Goal: Task Accomplishment & Management: Manage account settings

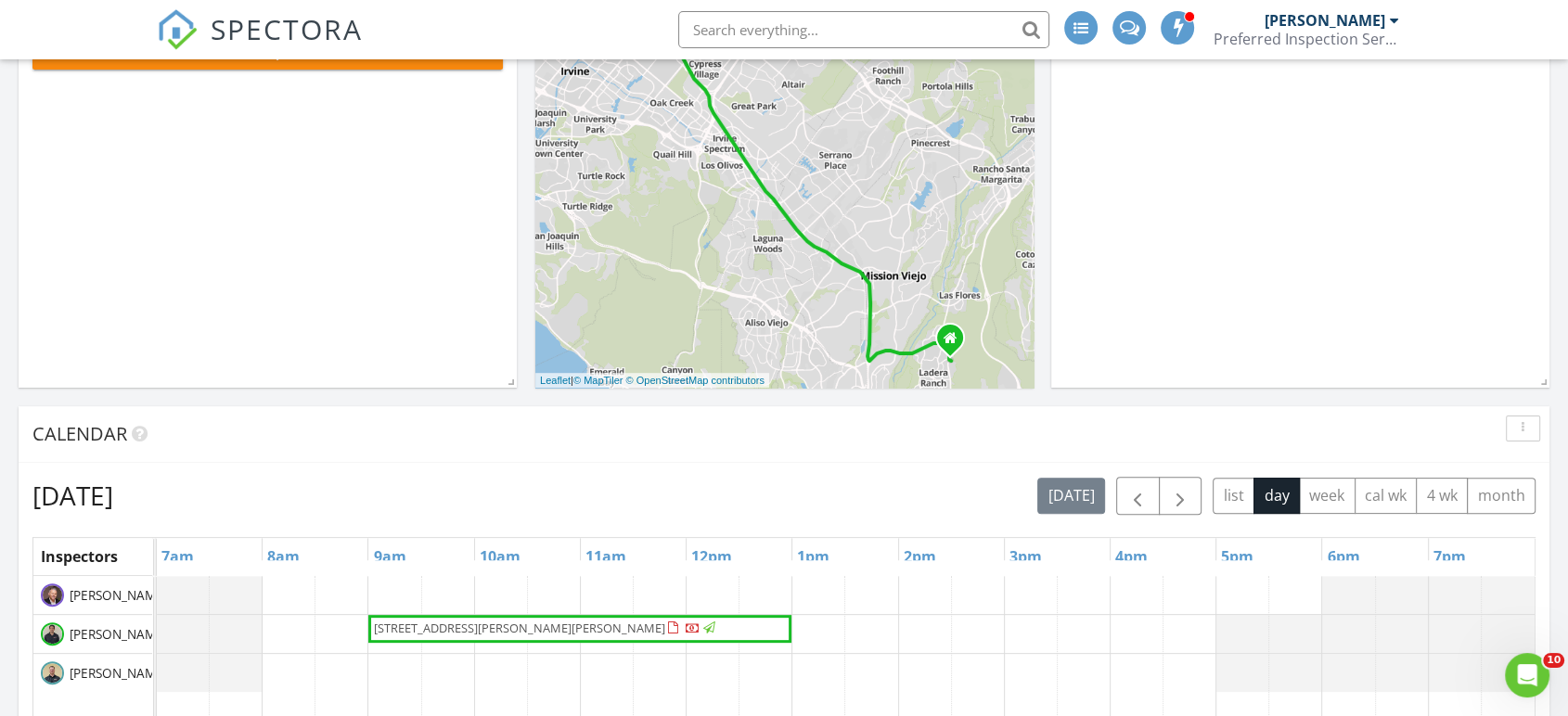
scroll to position [412, 0]
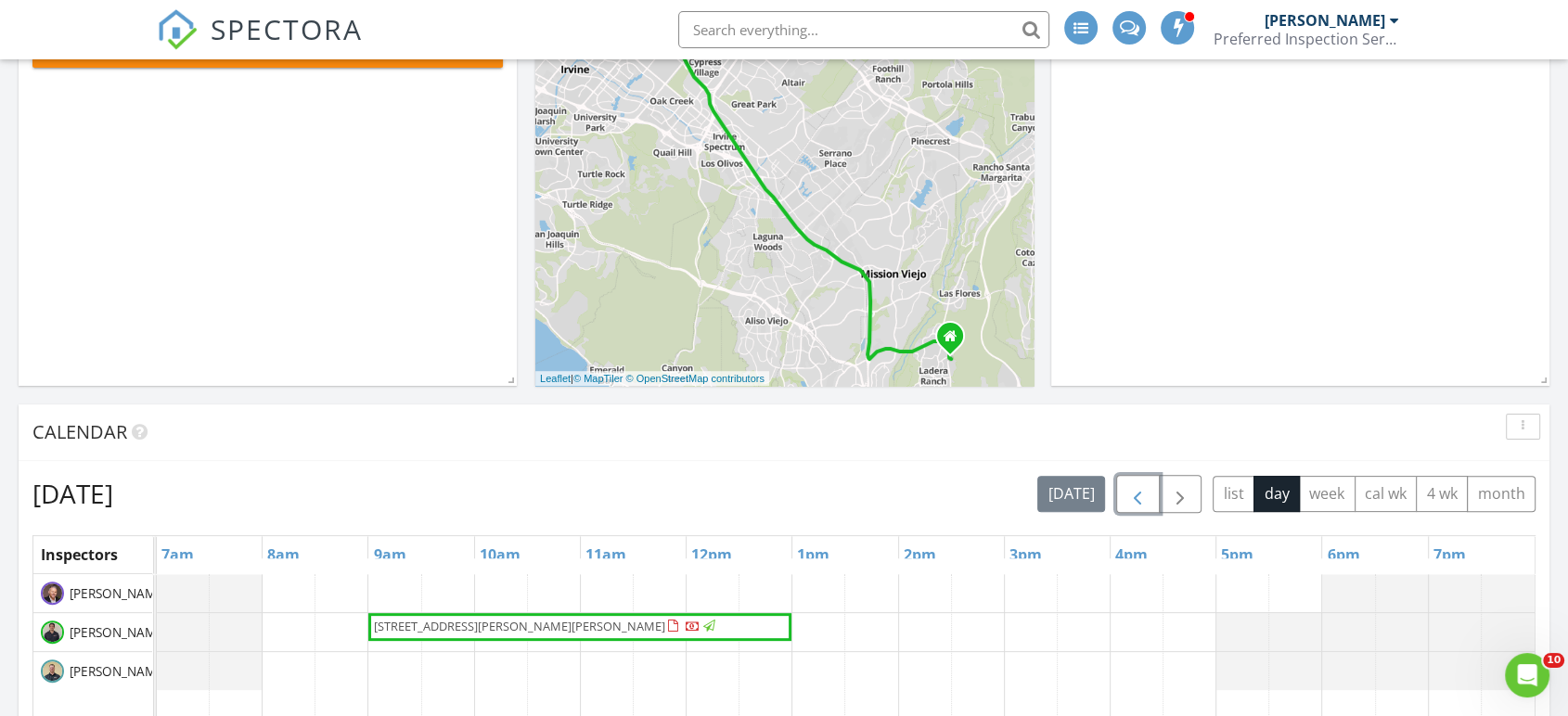
click at [1128, 496] on span "button" at bounding box center [1137, 495] width 23 height 23
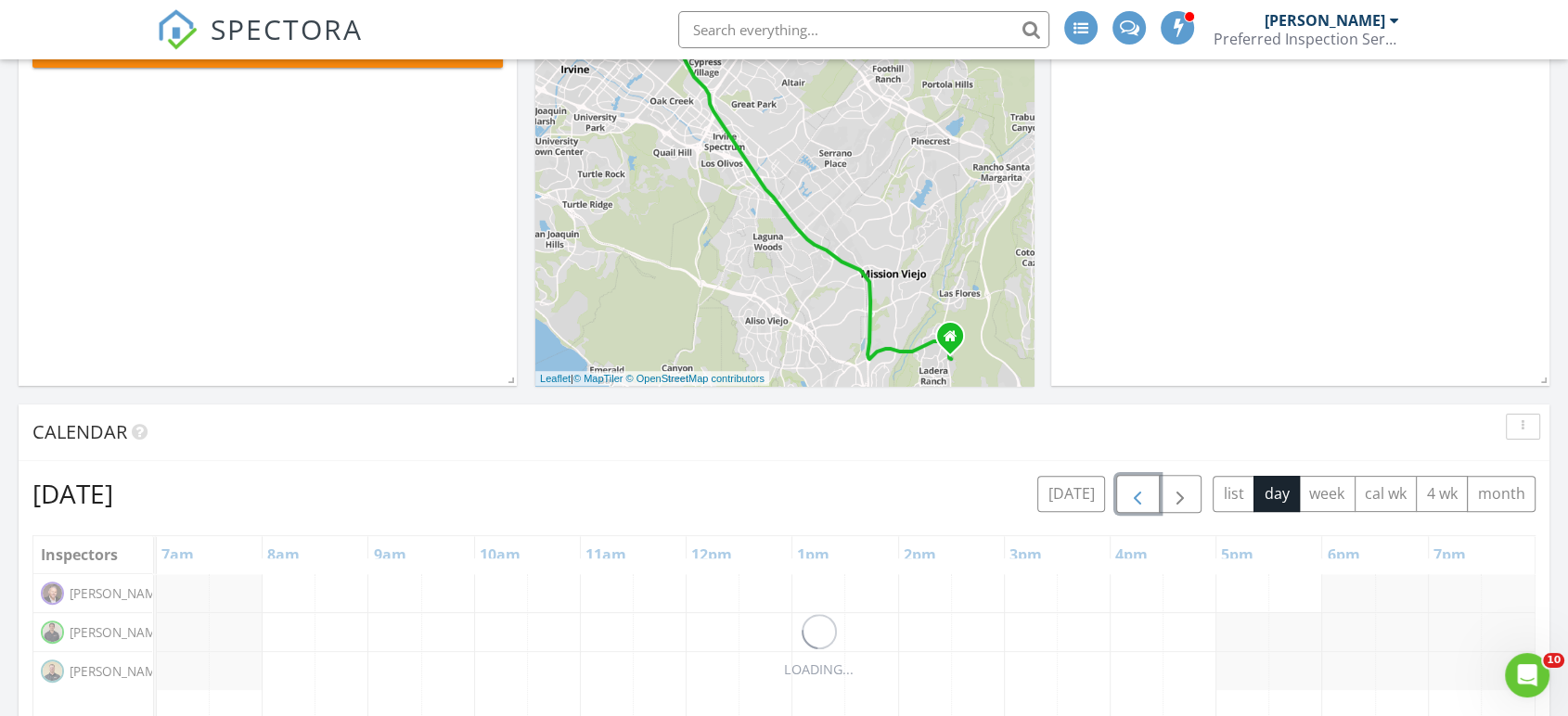
click at [1128, 496] on span "button" at bounding box center [1137, 495] width 23 height 23
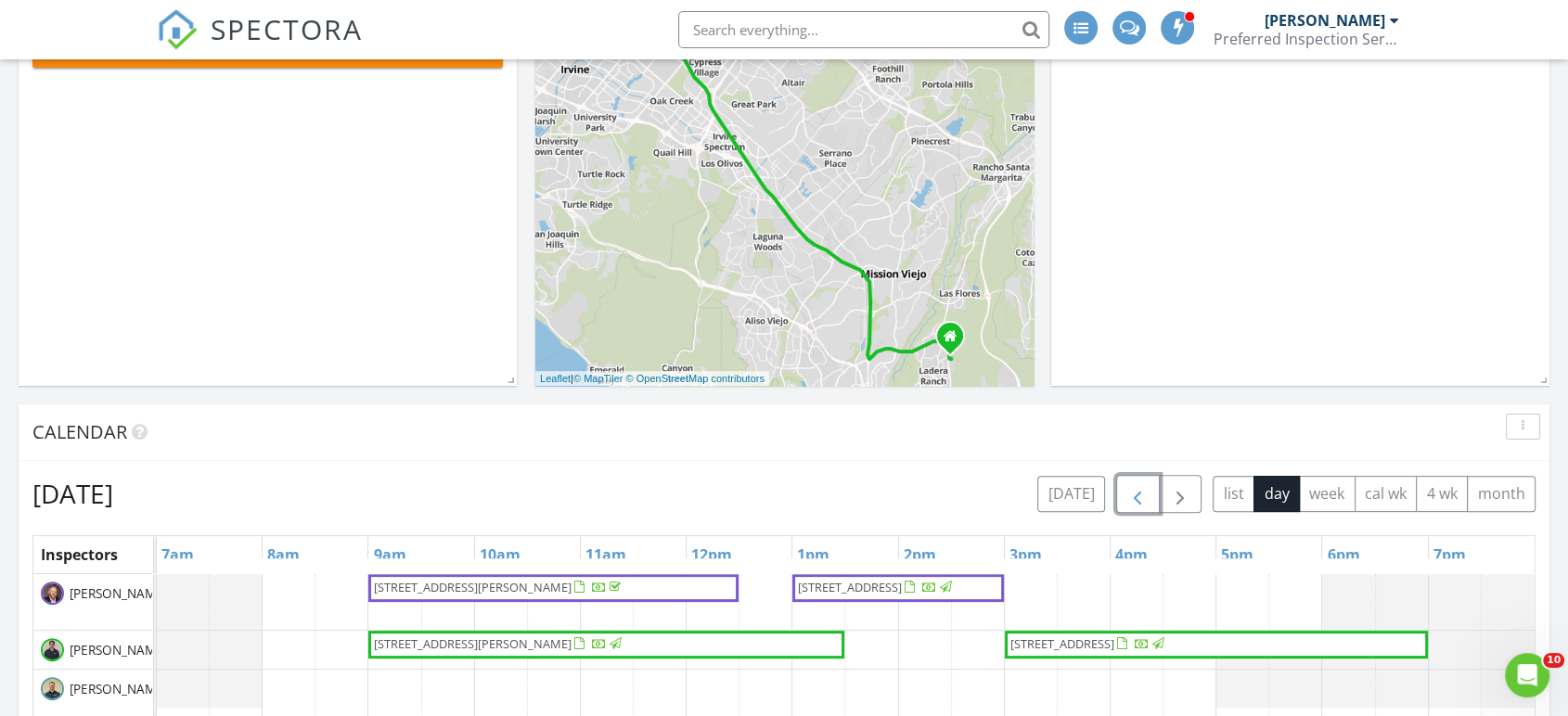
click at [1128, 496] on span "button" at bounding box center [1137, 495] width 23 height 23
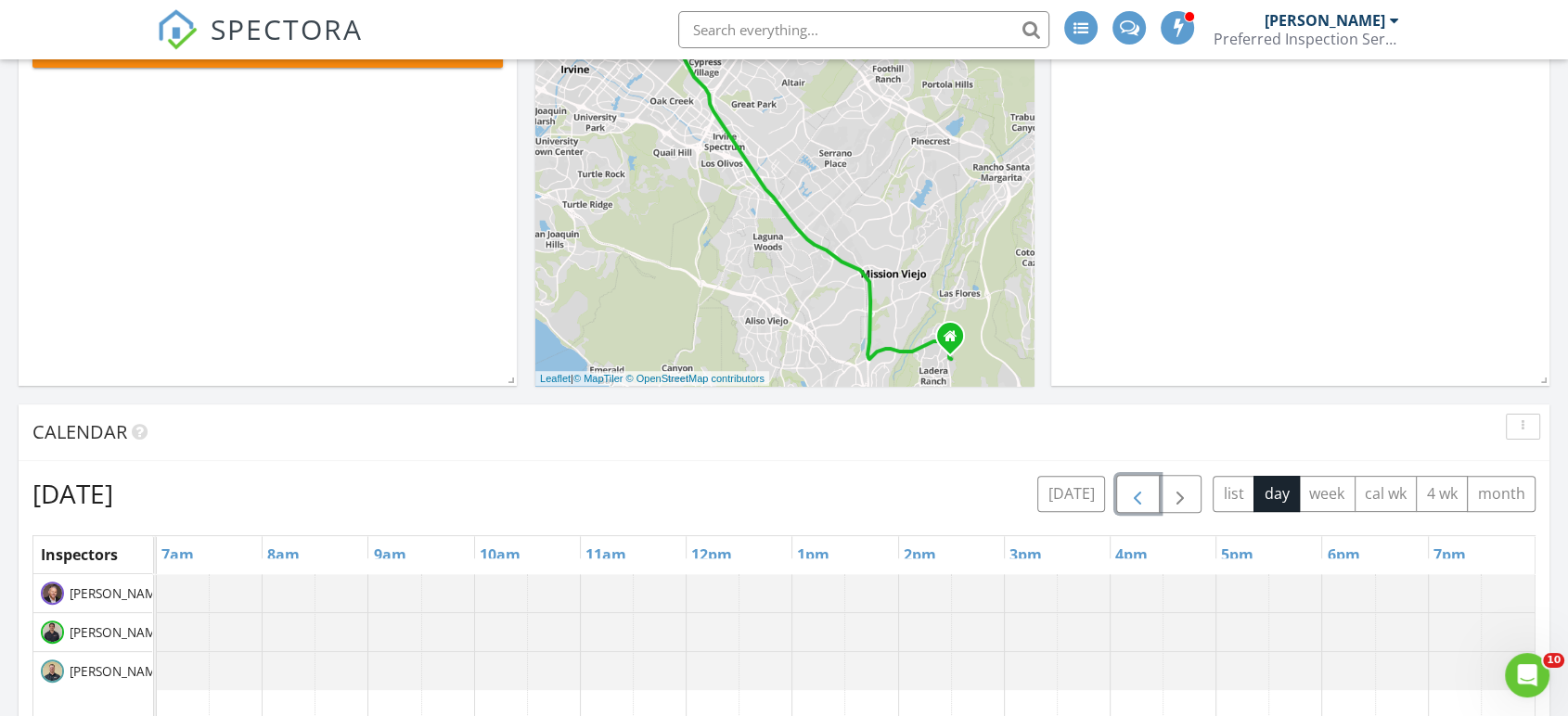
click at [1128, 496] on span "button" at bounding box center [1137, 495] width 23 height 23
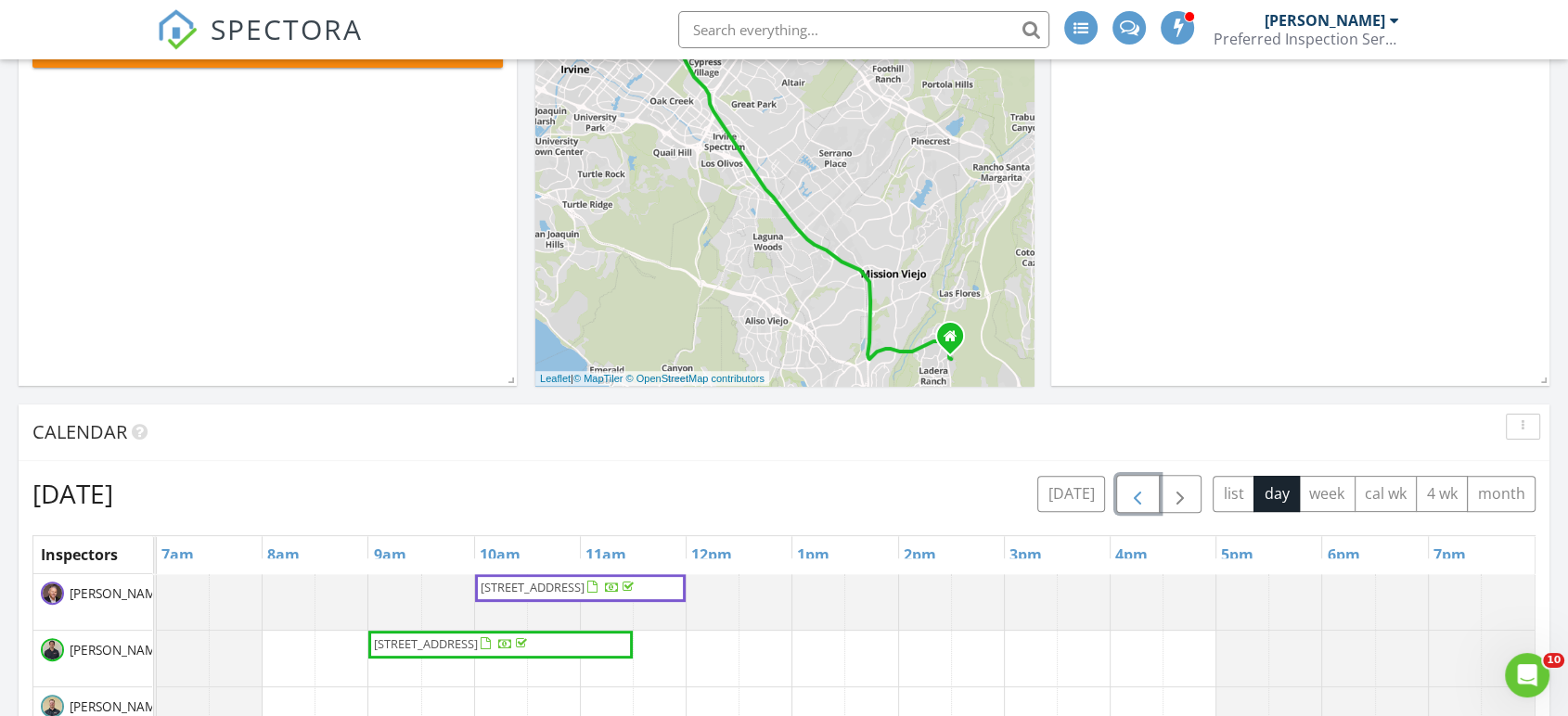
click at [1128, 496] on span "button" at bounding box center [1137, 495] width 23 height 23
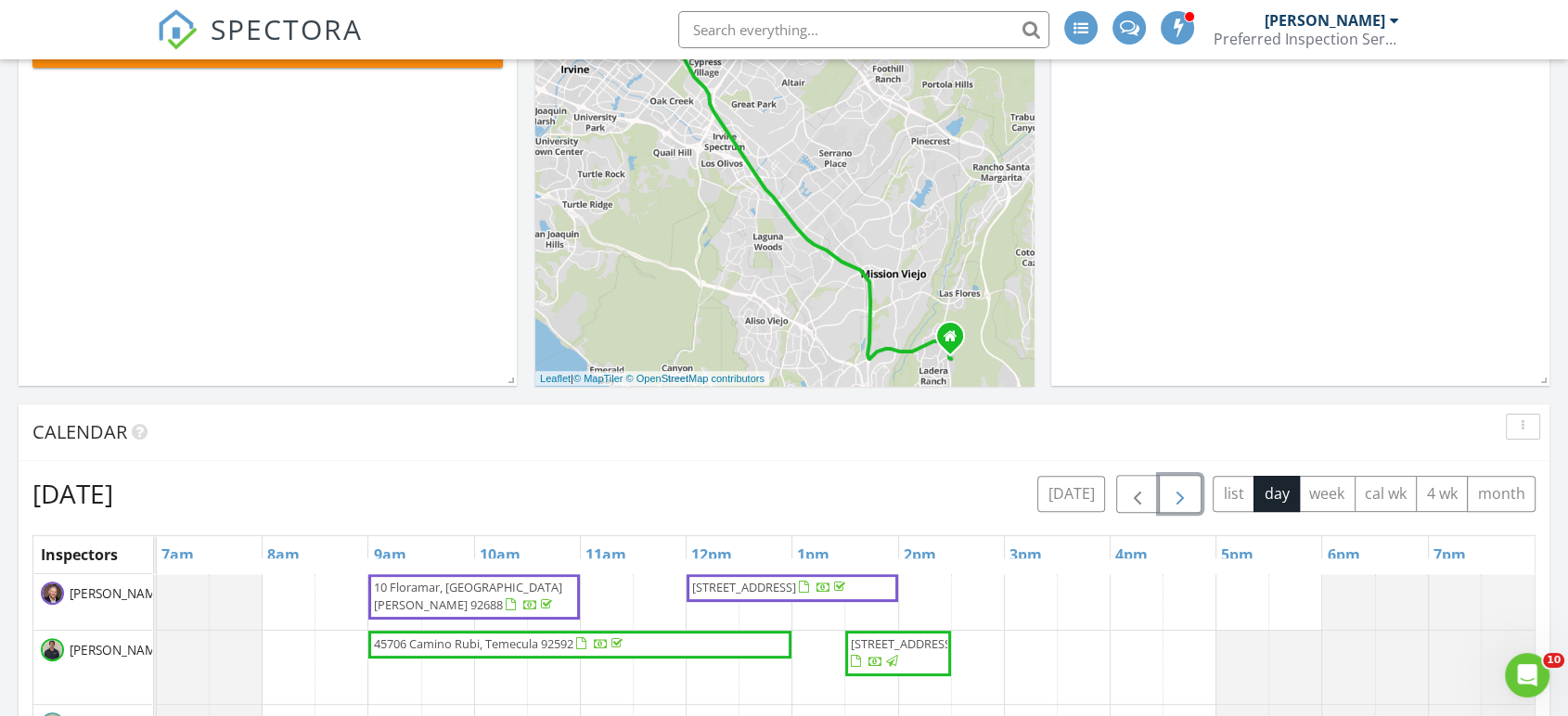
click at [1177, 496] on span "button" at bounding box center [1180, 495] width 23 height 23
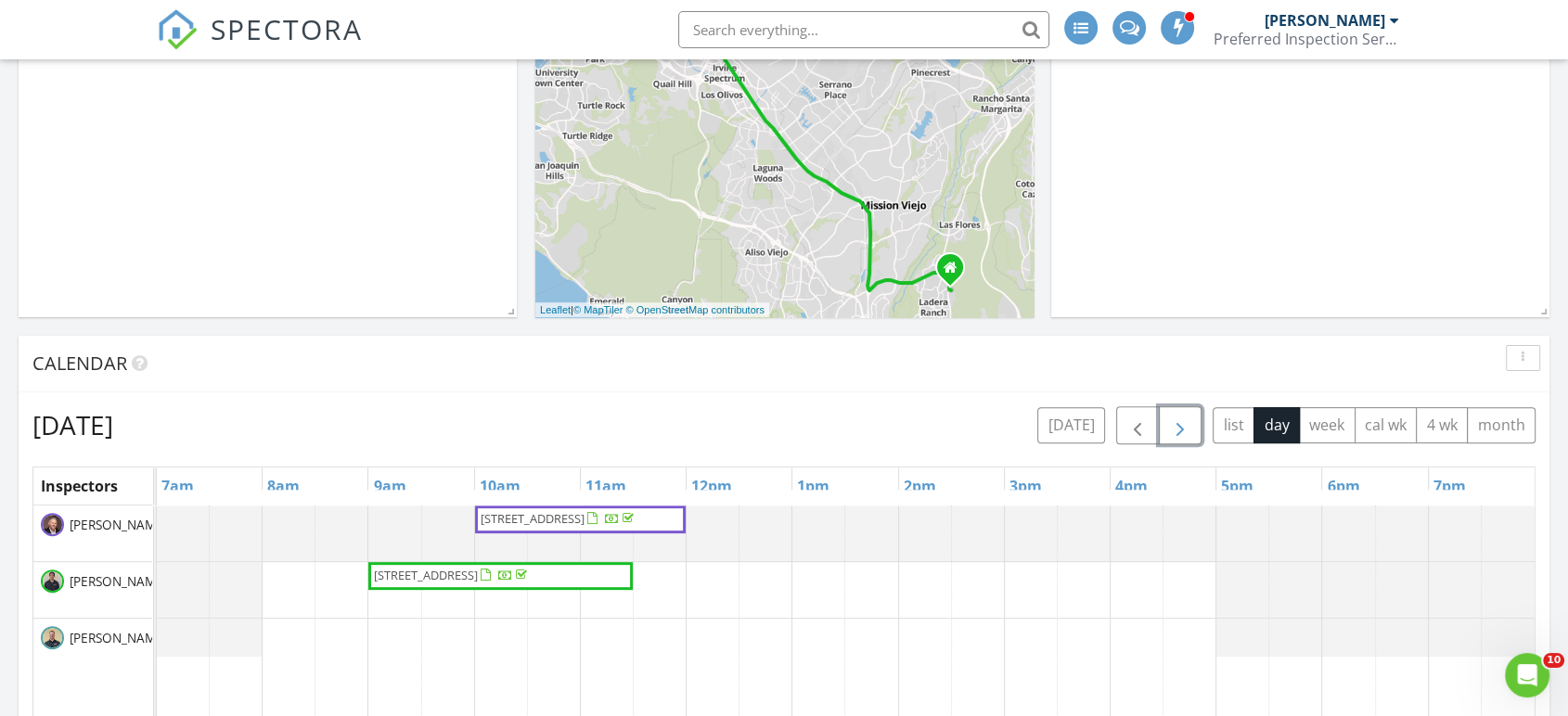
scroll to position [515, 0]
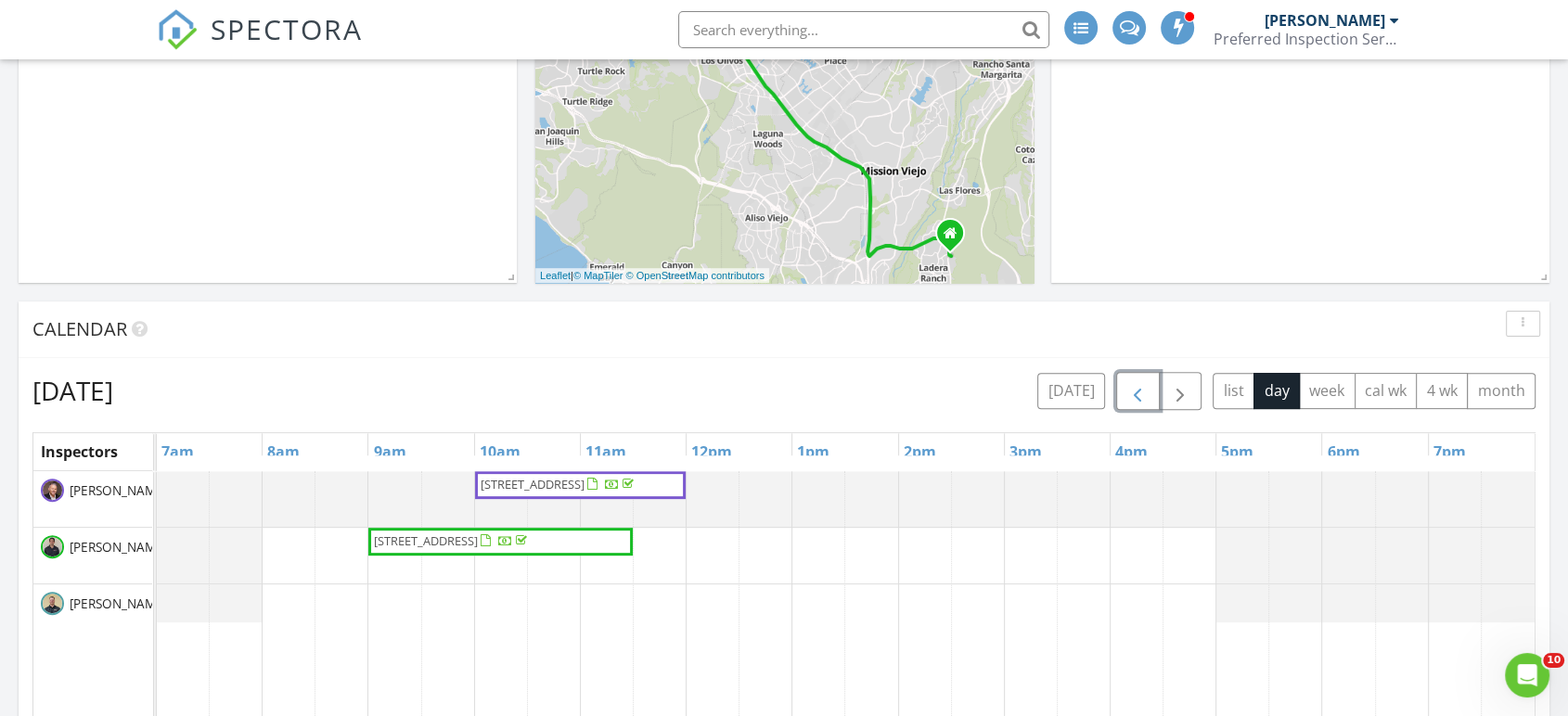
click at [1136, 395] on span "button" at bounding box center [1137, 391] width 23 height 23
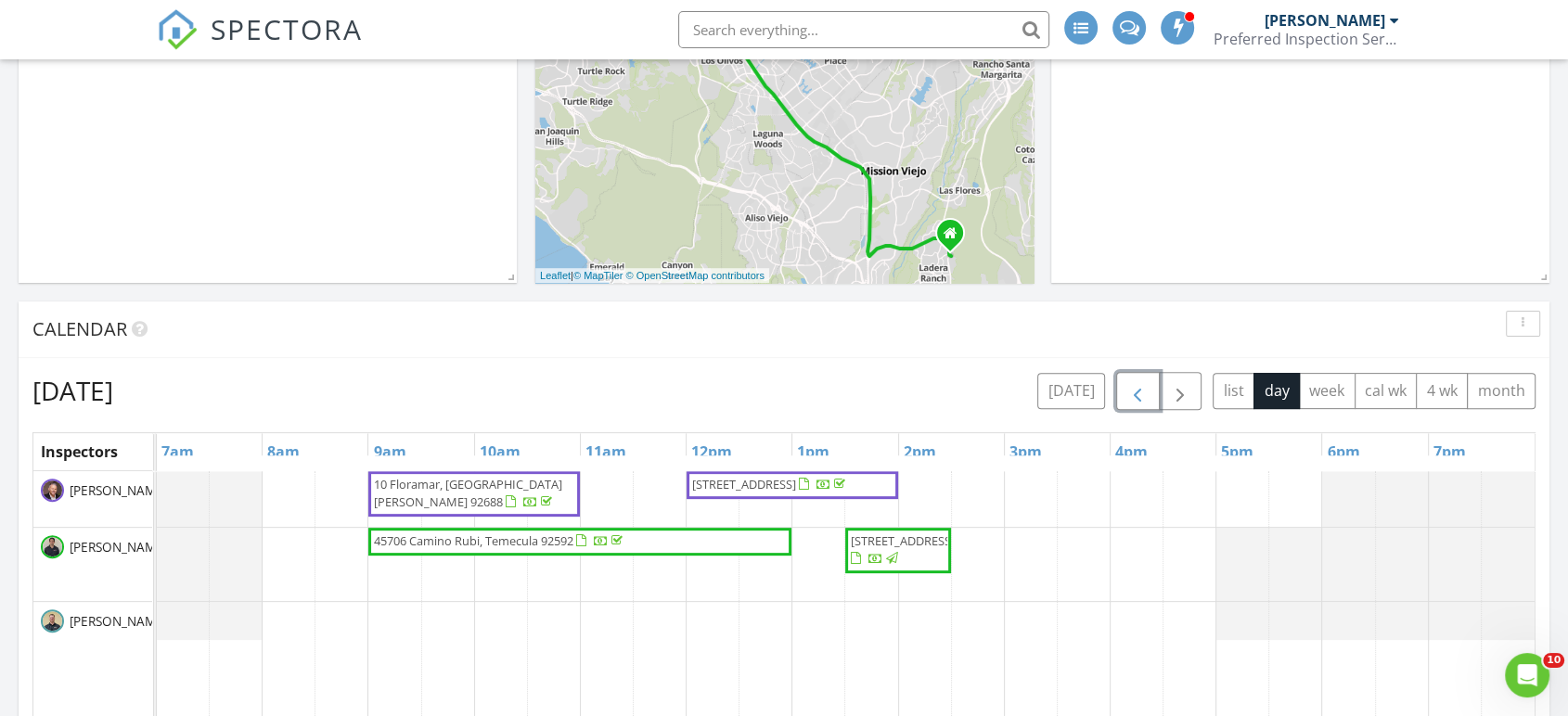
click at [1148, 394] on span "button" at bounding box center [1137, 391] width 23 height 23
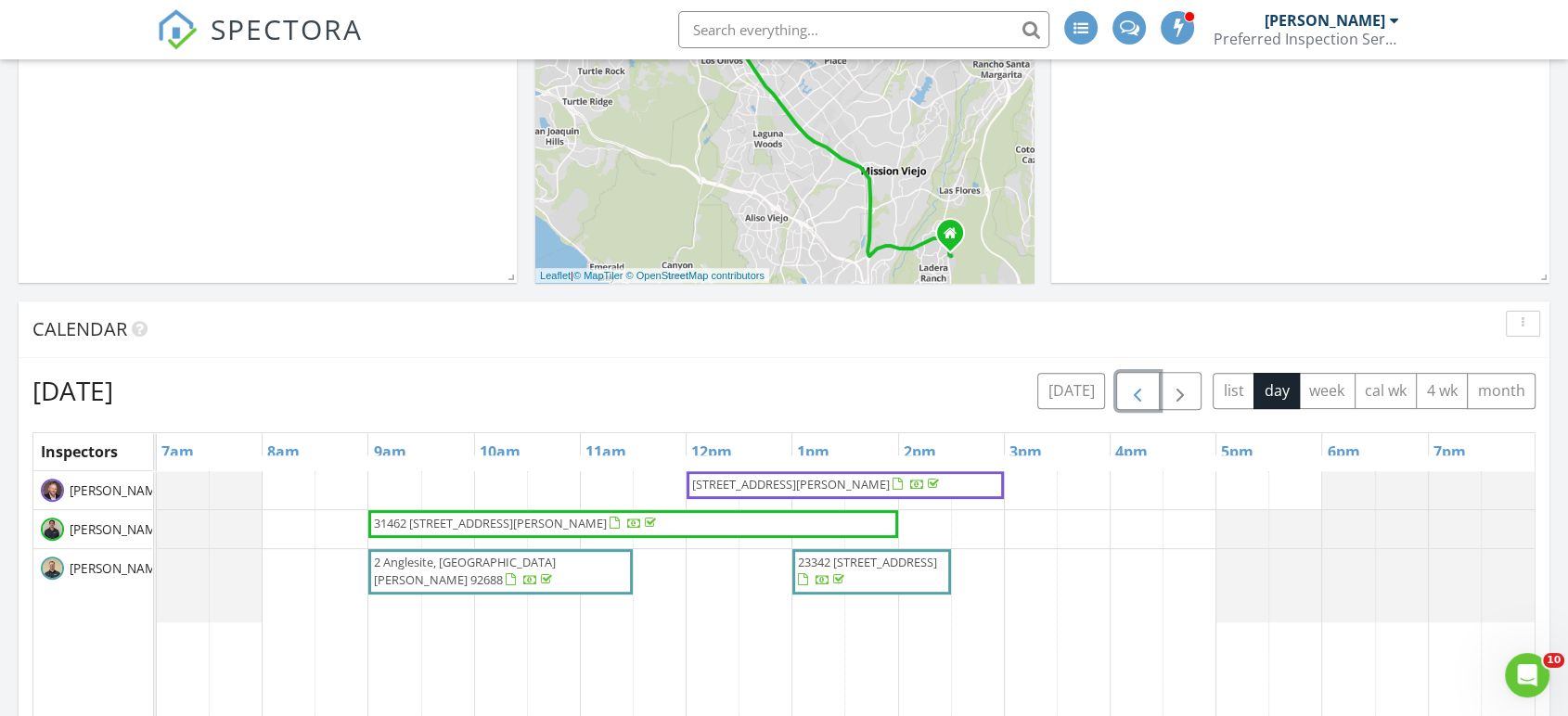
click at [1136, 389] on span "button" at bounding box center [1137, 391] width 23 height 23
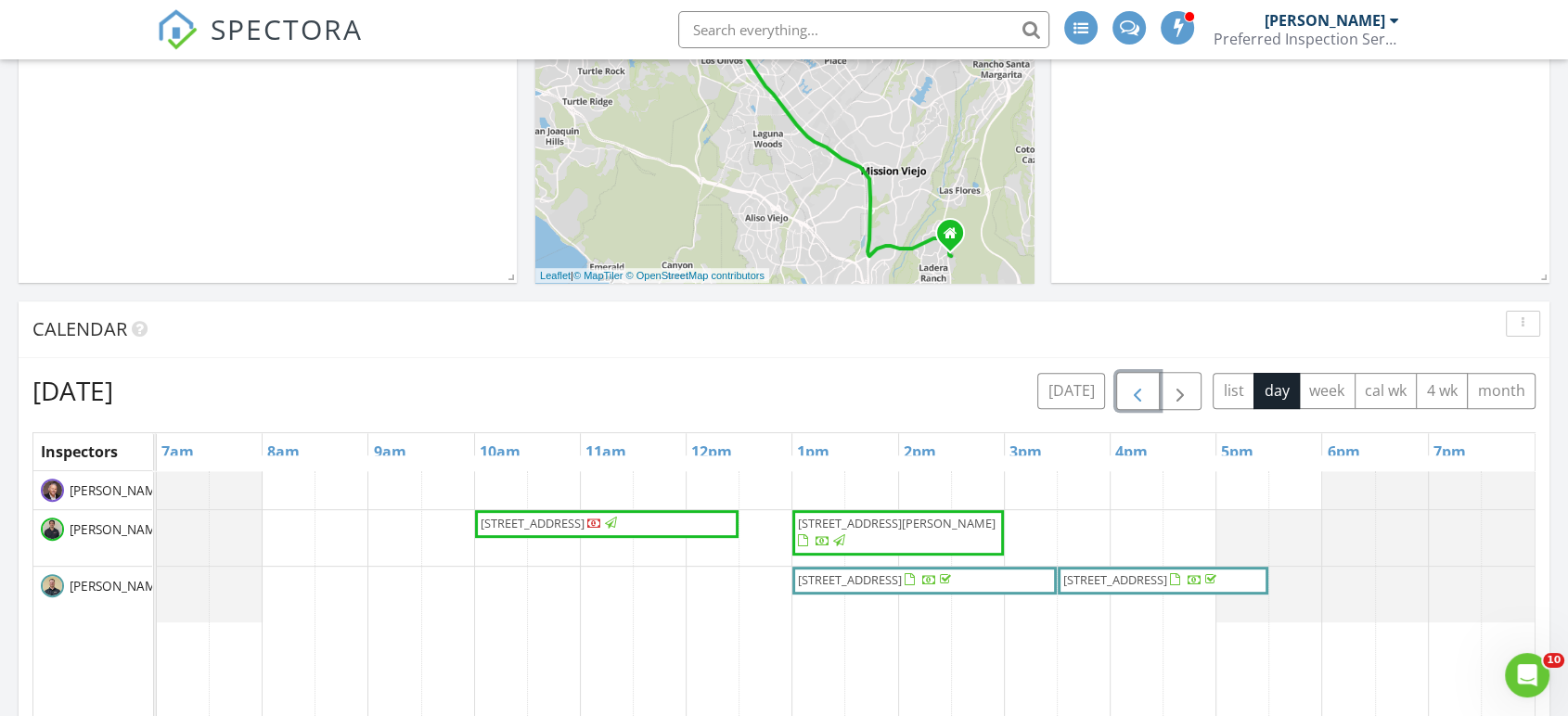
click at [585, 520] on span "[STREET_ADDRESS]" at bounding box center [533, 523] width 104 height 17
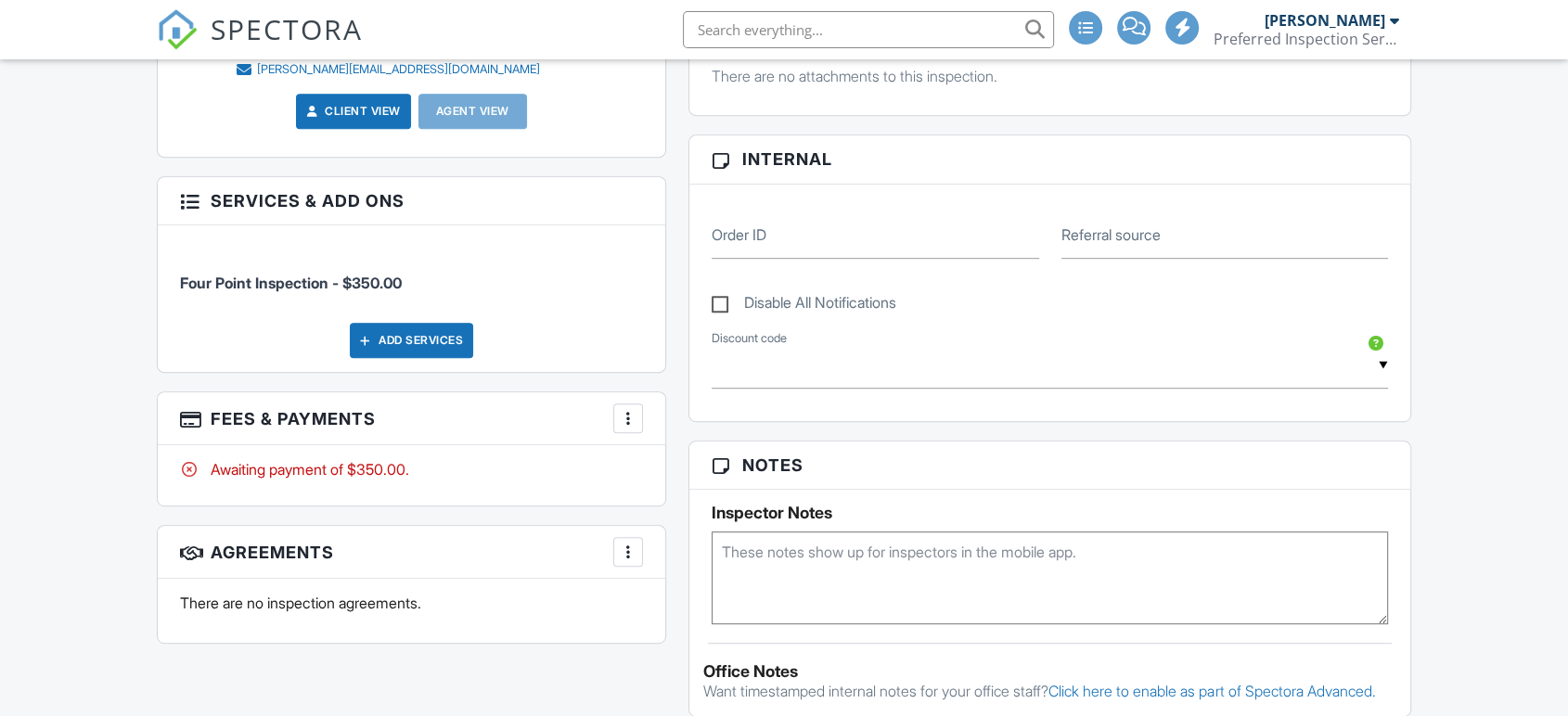
scroll to position [824, 0]
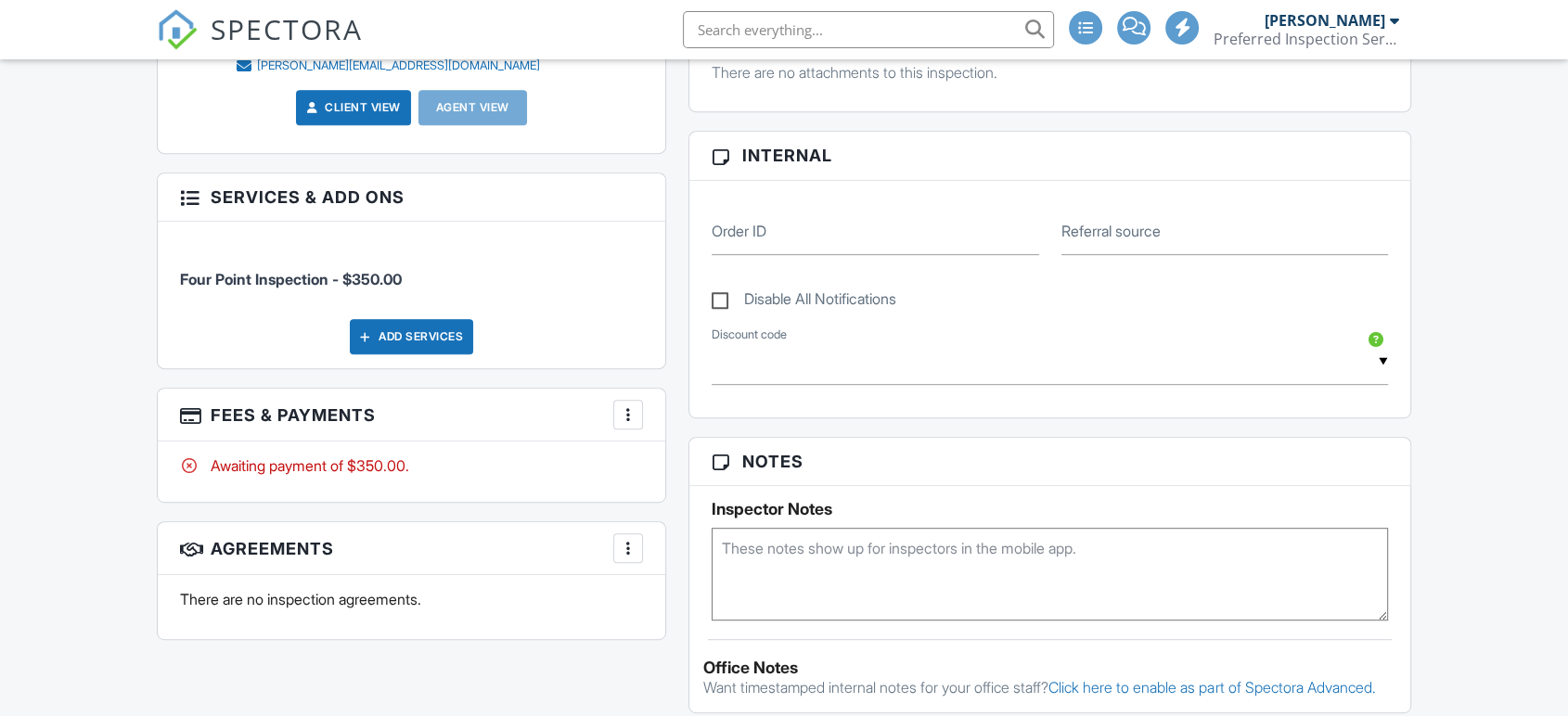
click at [625, 419] on div at bounding box center [628, 414] width 19 height 19
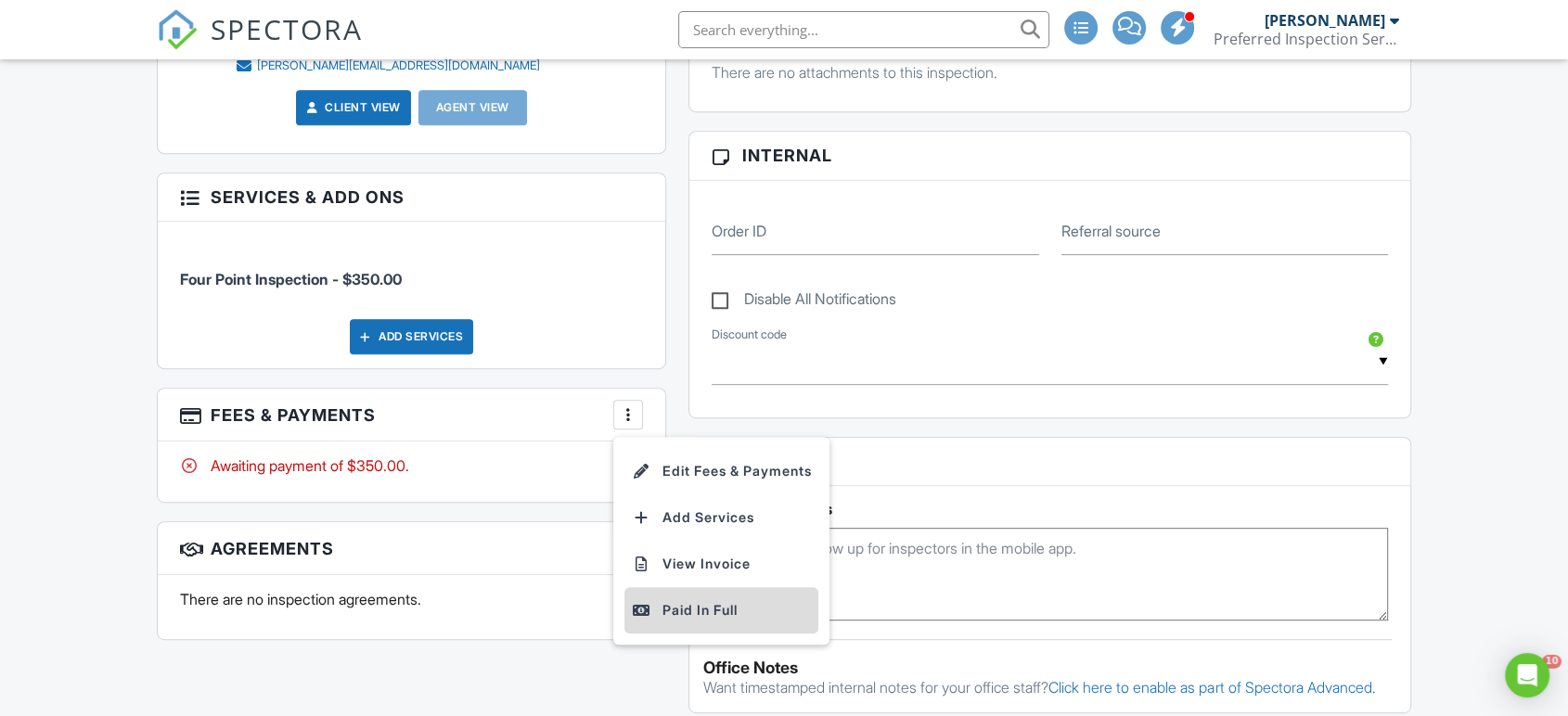
scroll to position [0, 0]
click at [708, 599] on div "Paid In Full" at bounding box center [721, 610] width 179 height 23
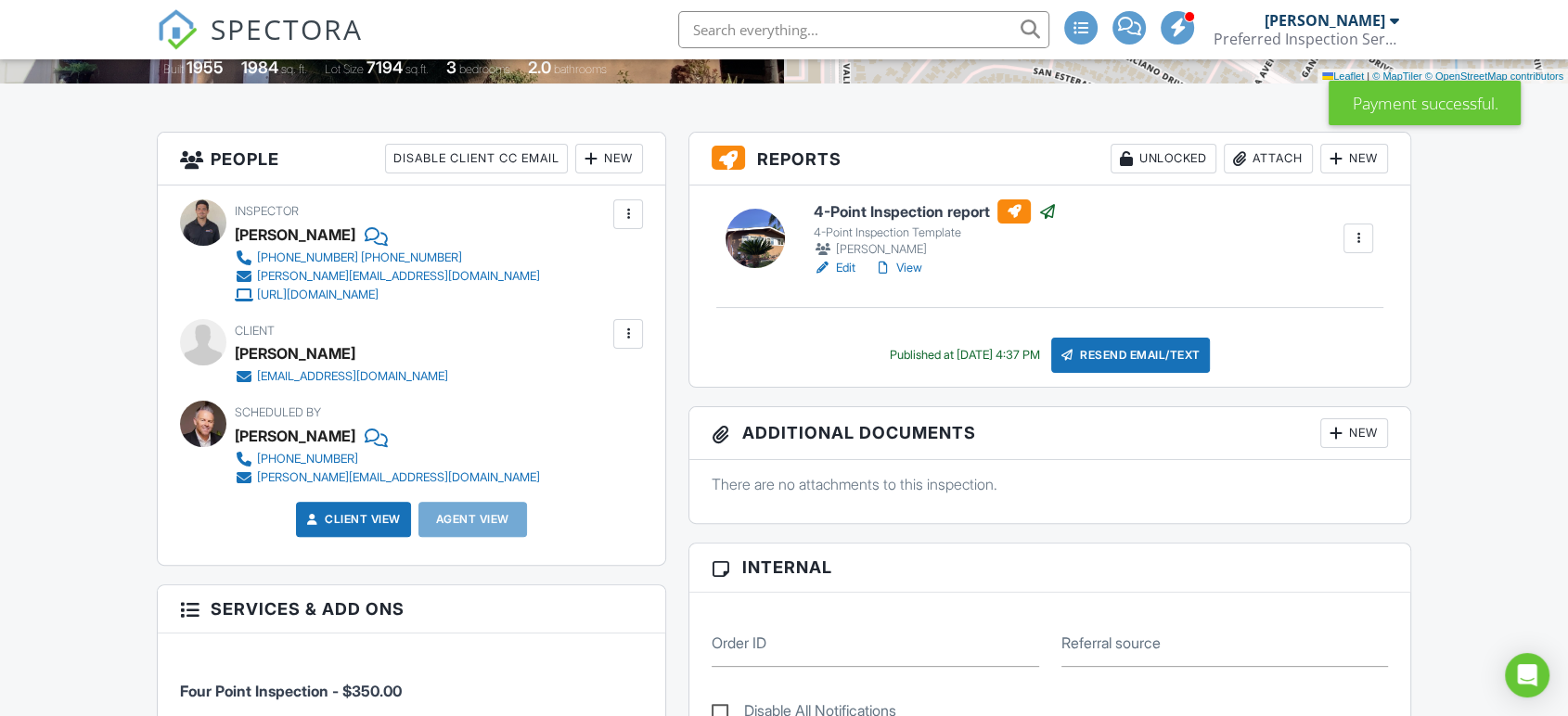
click at [1134, 362] on div "Resend Email/Text" at bounding box center [1130, 356] width 160 height 35
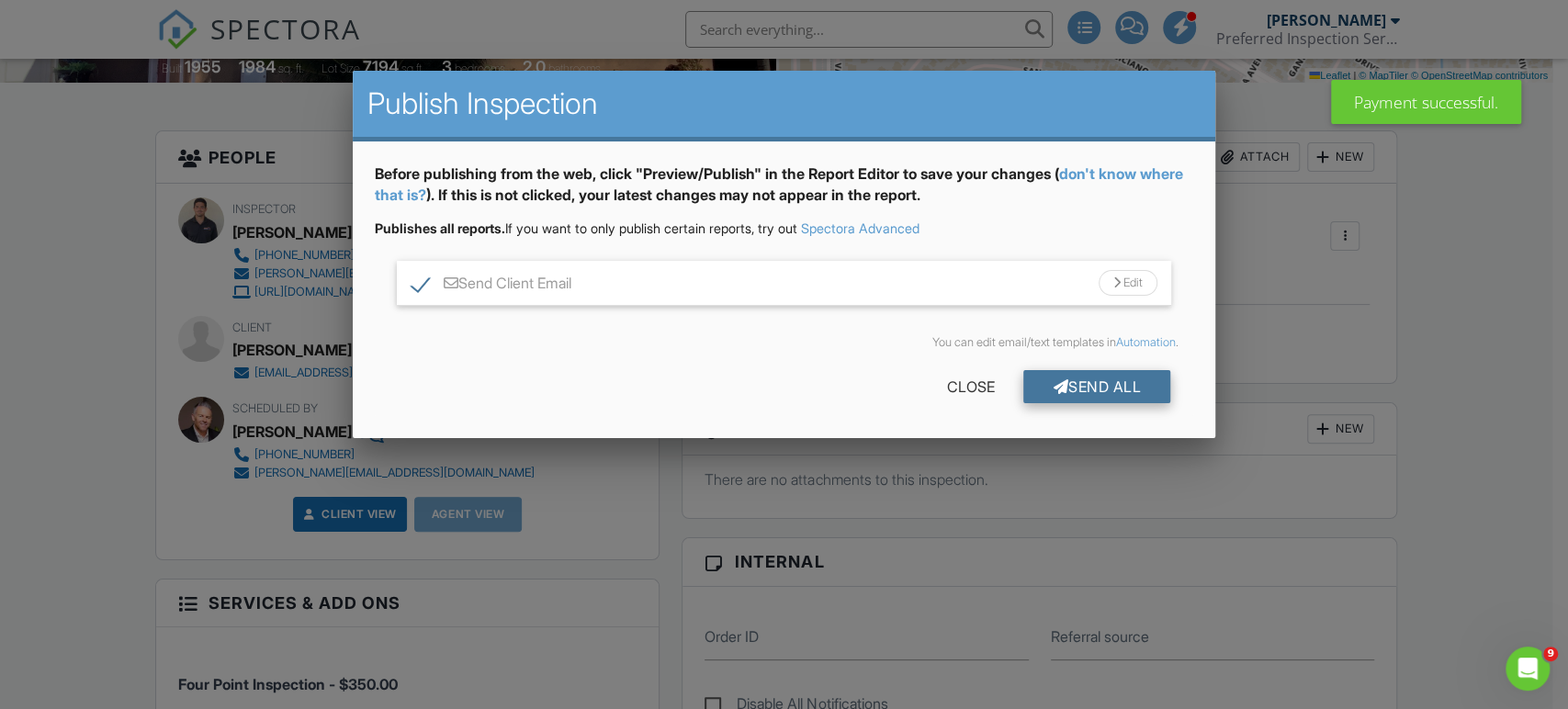
click at [1069, 394] on div "Send All" at bounding box center [1097, 387] width 147 height 33
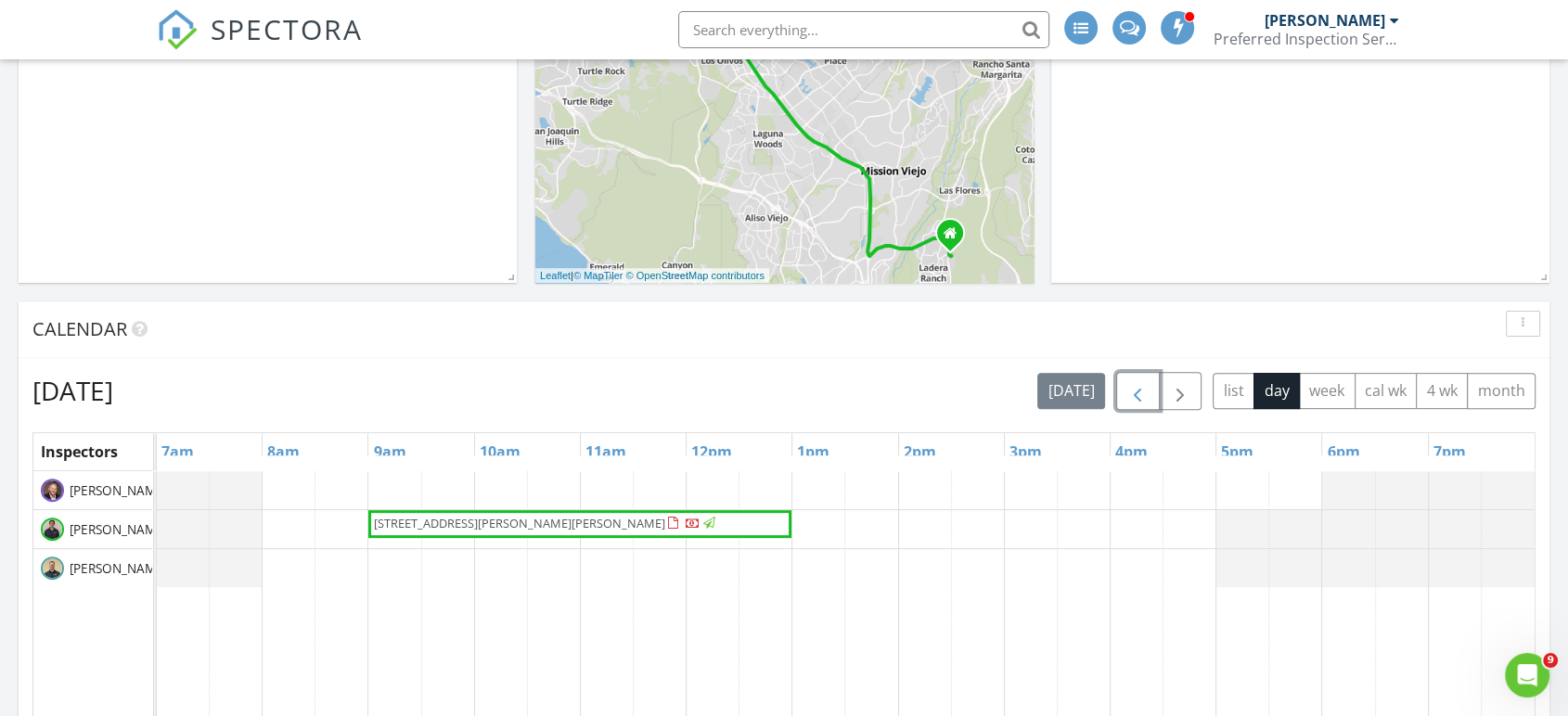
click at [1139, 392] on span "button" at bounding box center [1137, 391] width 23 height 23
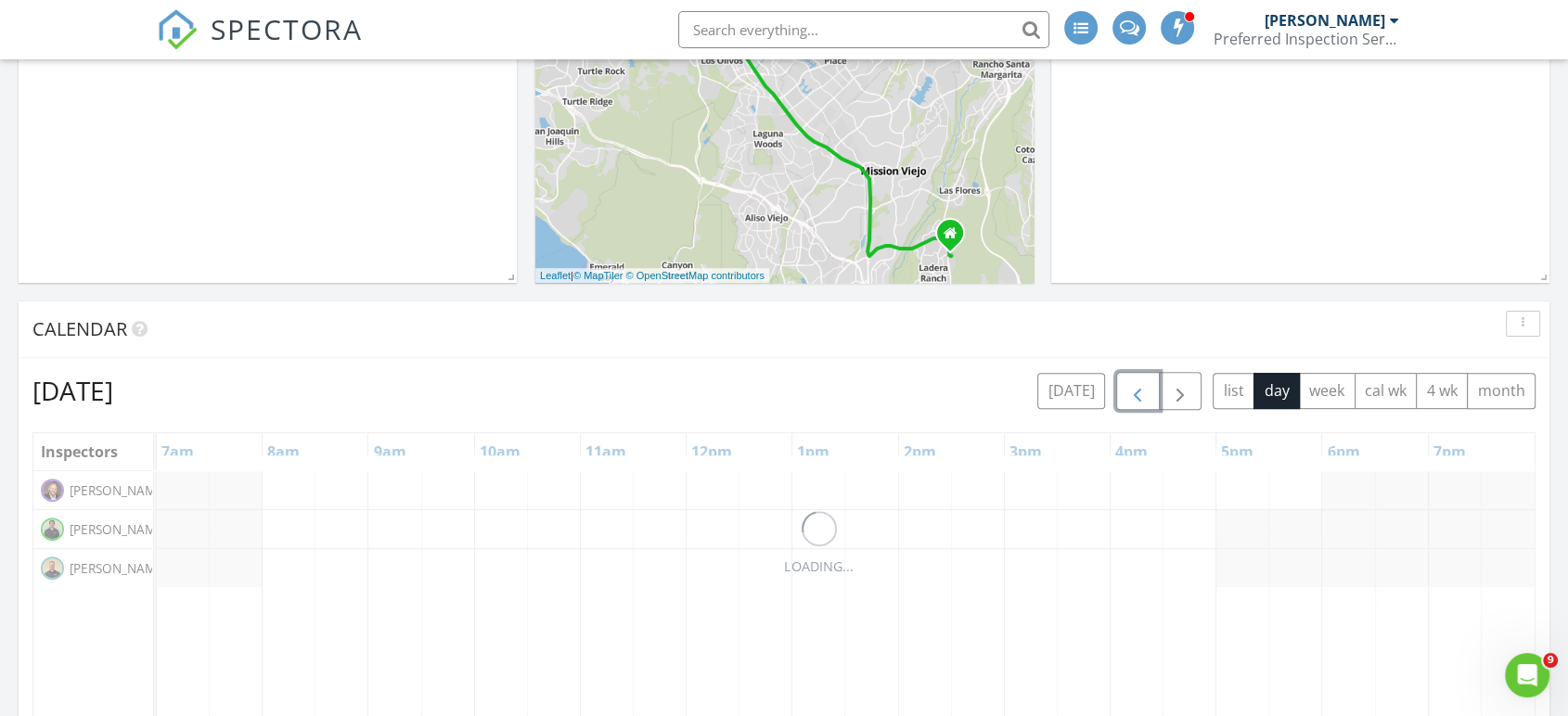
click at [1139, 392] on span "button" at bounding box center [1137, 391] width 23 height 23
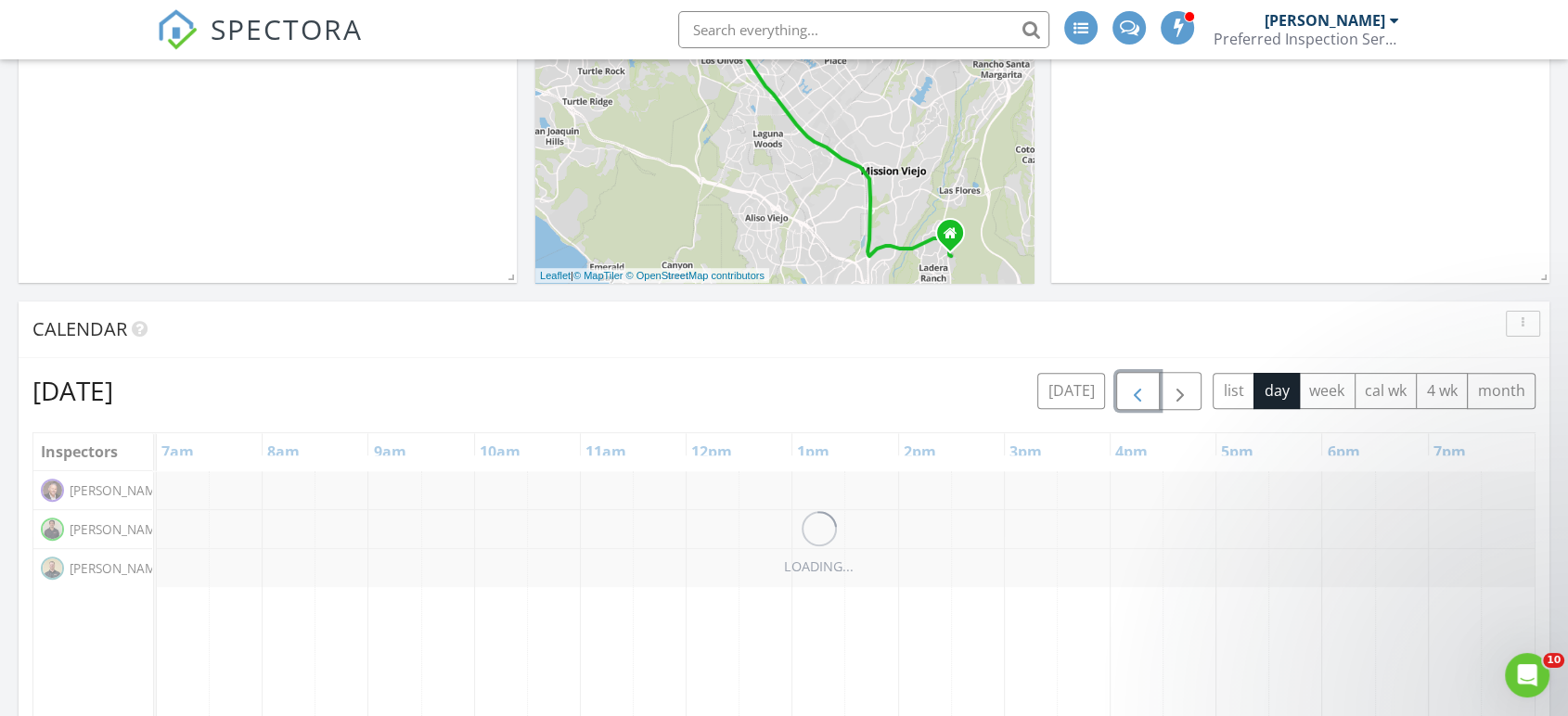
click at [1139, 392] on span "button" at bounding box center [1137, 391] width 23 height 23
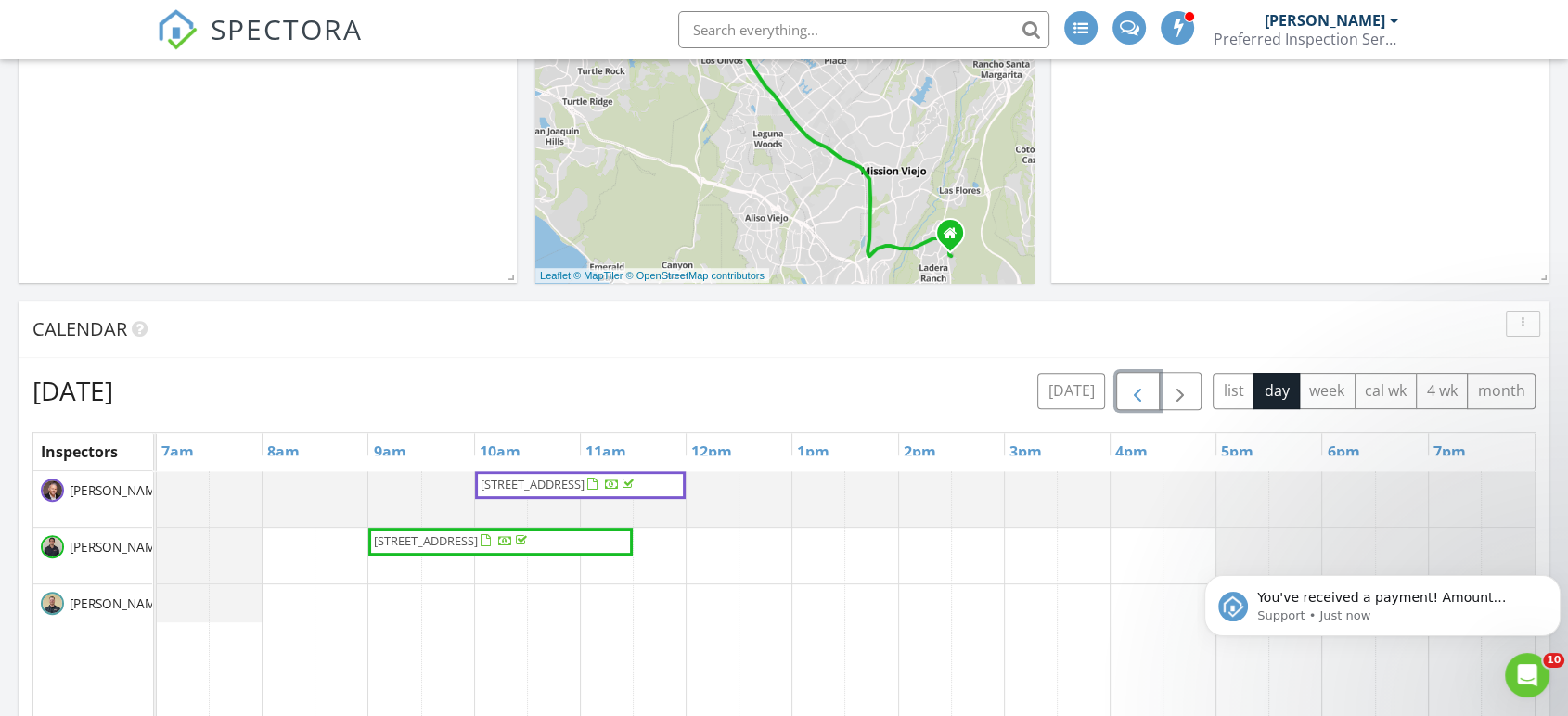
click at [1139, 392] on span "button" at bounding box center [1137, 391] width 23 height 23
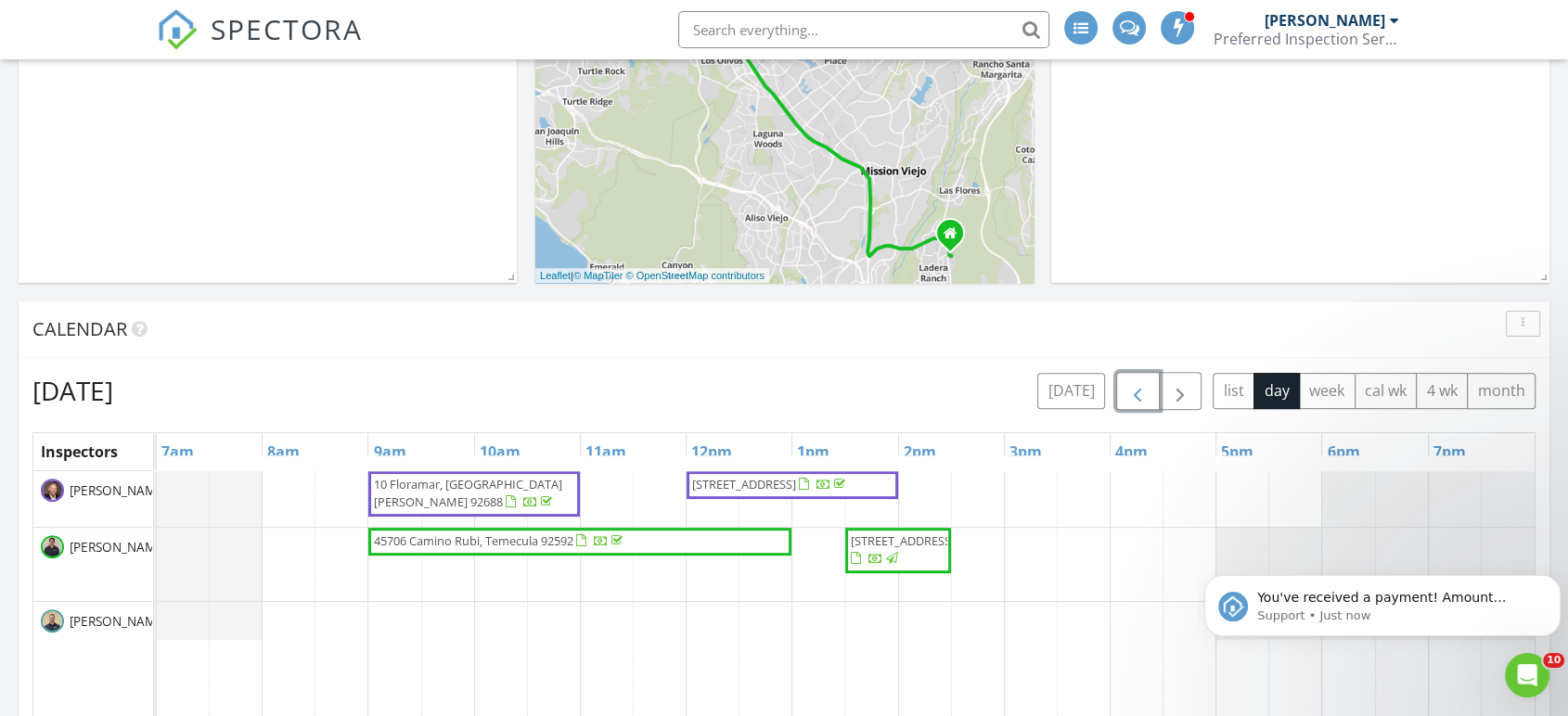
click at [1139, 392] on span "button" at bounding box center [1137, 391] width 23 height 23
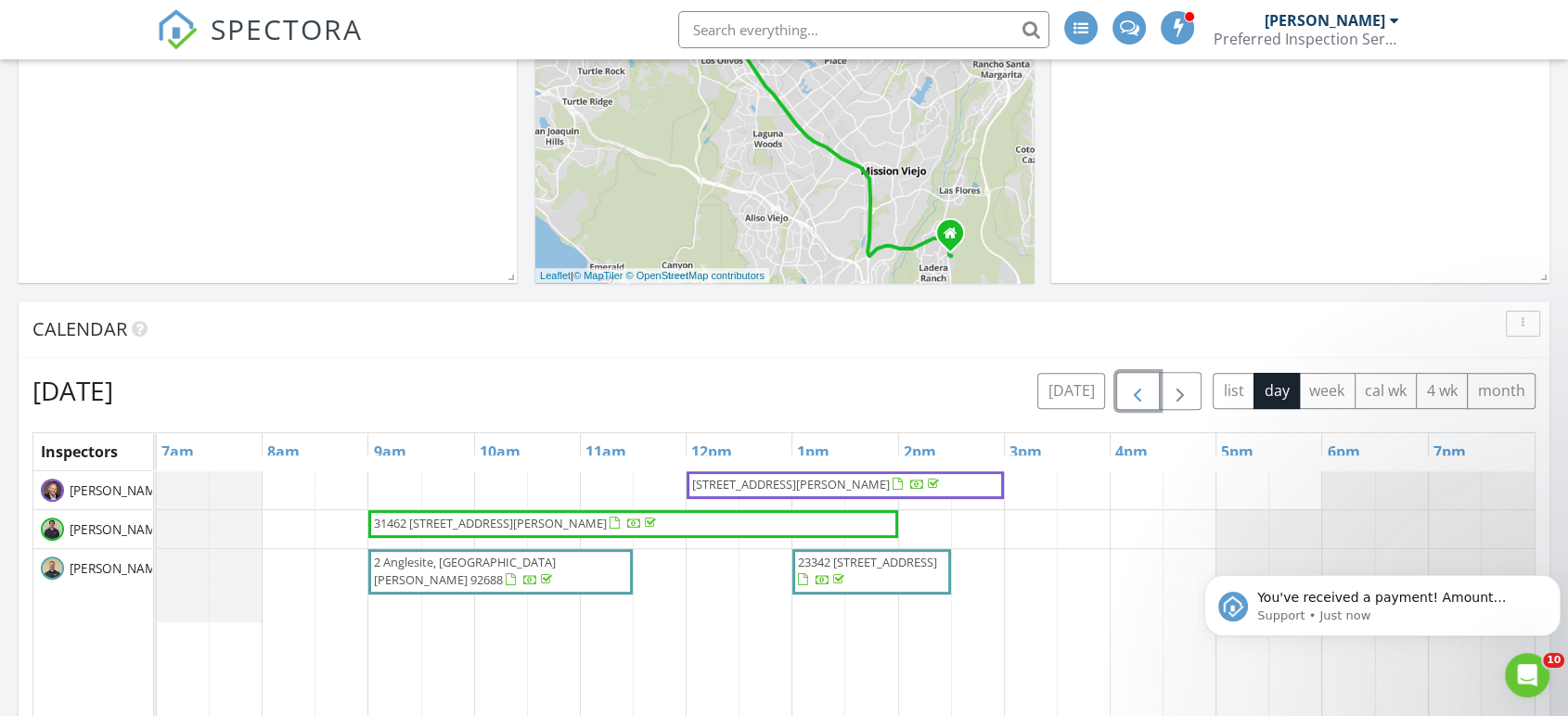
click at [1139, 392] on span "button" at bounding box center [1137, 391] width 23 height 23
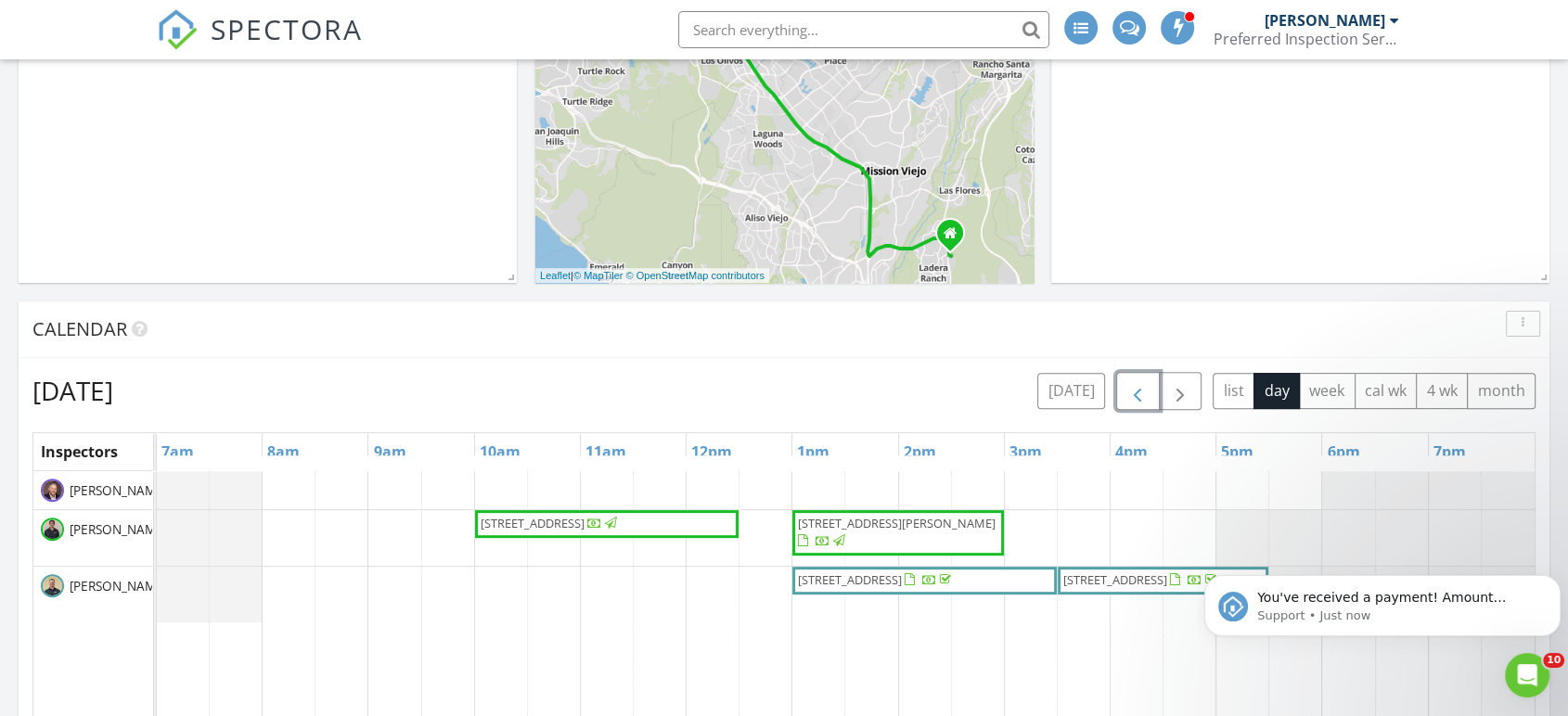
click at [1154, 400] on button "button" at bounding box center [1138, 391] width 44 height 38
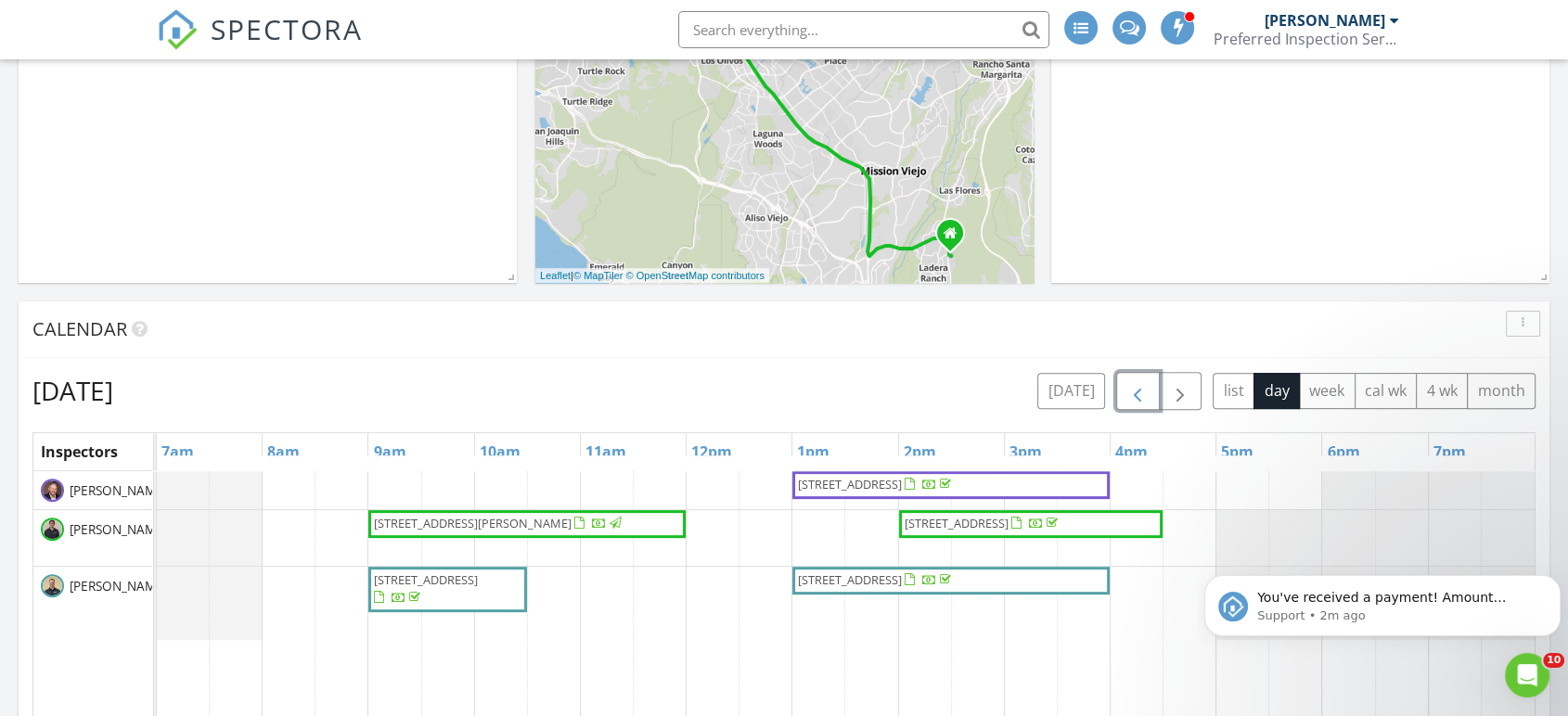
click at [1136, 392] on span "button" at bounding box center [1137, 391] width 23 height 23
